Goal: Check status

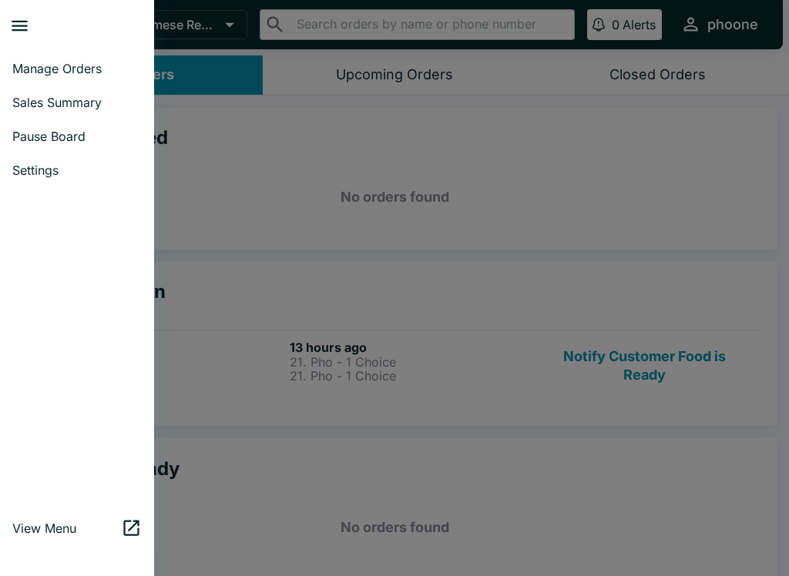
click at [330, 233] on div at bounding box center [394, 288] width 789 height 576
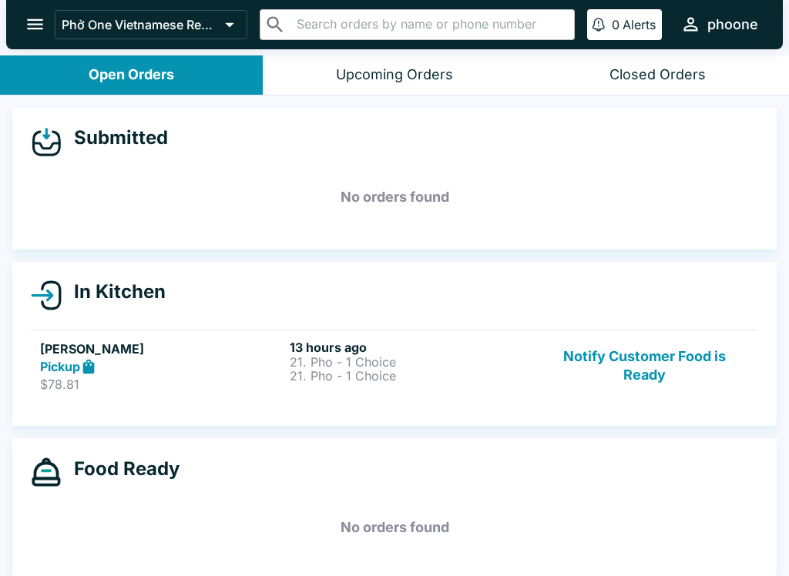
click at [134, 358] on div "Pickup" at bounding box center [161, 367] width 243 height 18
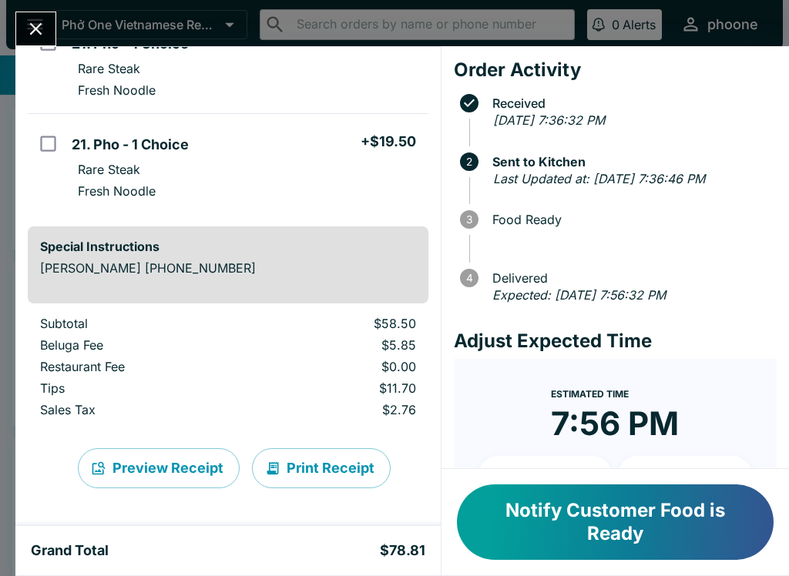
scroll to position [268, 0]
click at [465, 393] on form "Estimated Time 7:56 PM + 10 + 20 Reset Update ETA" at bounding box center [615, 487] width 323 height 256
click at [52, 31] on button "Close" at bounding box center [35, 28] width 39 height 33
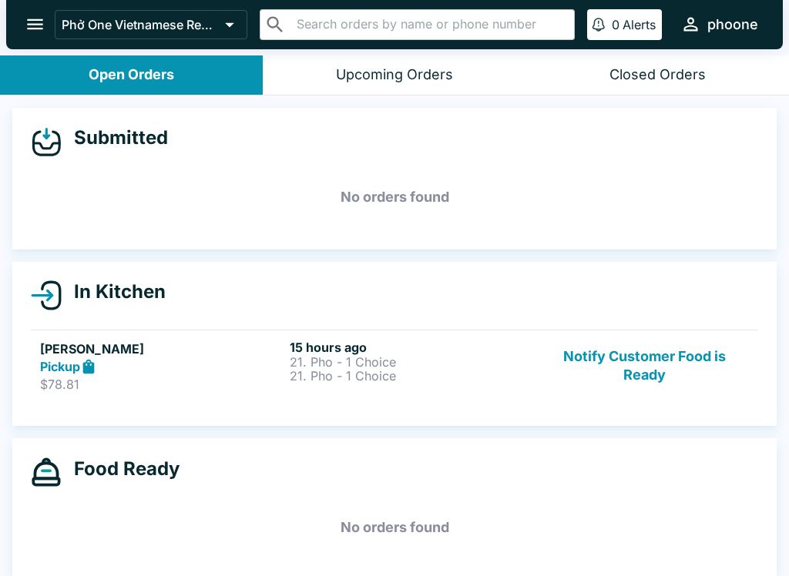
click at [169, 337] on link "[PERSON_NAME] $78.81 15 hours ago 21. Pho - 1 Choice 21. Pho - 1 Choice Notify …" at bounding box center [394, 366] width 727 height 72
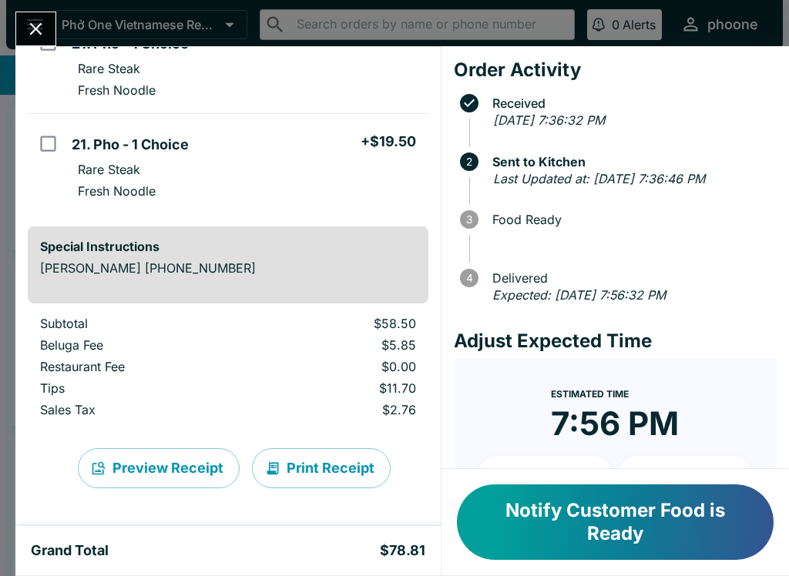
scroll to position [268, 0]
click at [474, 373] on div "Order Activity Received [DATE] 7:36:32 PM 2 Sent to Kitchen Last Updated at: [D…" at bounding box center [614, 257] width 347 height 423
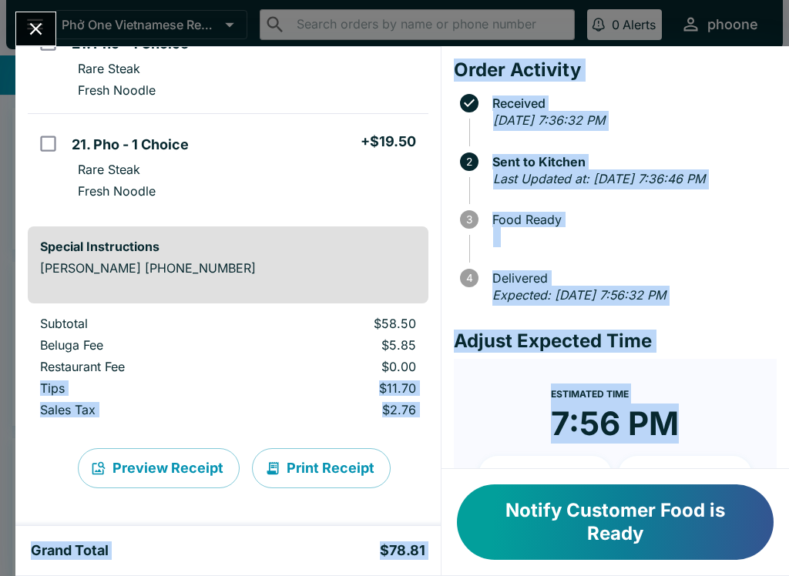
click at [350, 351] on p "$5.85" at bounding box center [339, 344] width 151 height 15
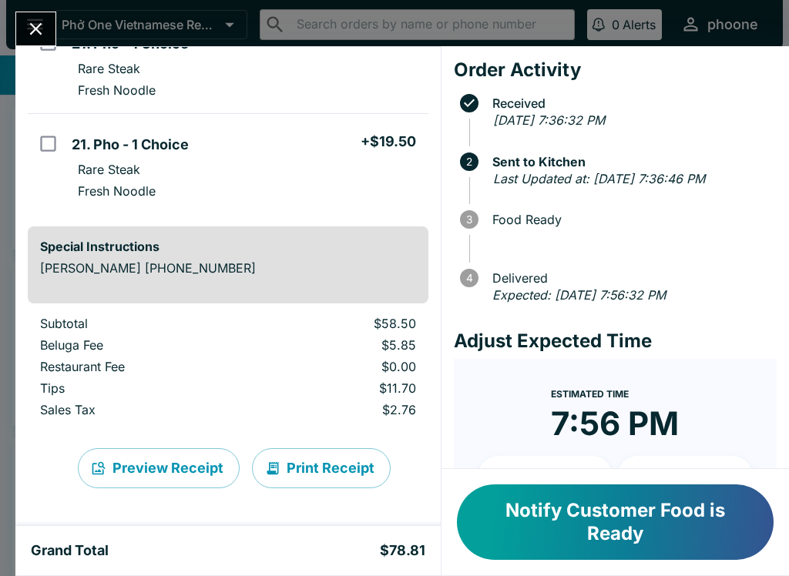
click at [40, 26] on icon "Close" at bounding box center [36, 29] width 12 height 12
